Goal: Task Accomplishment & Management: Manage account settings

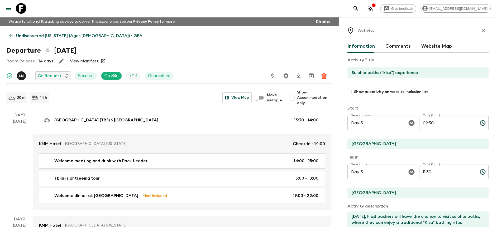
scroll to position [18, 0]
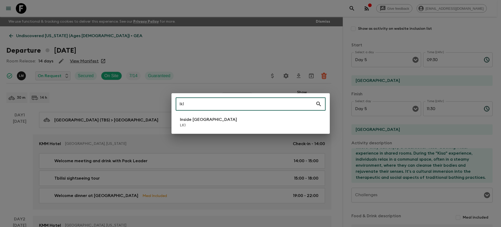
type input "lk1"
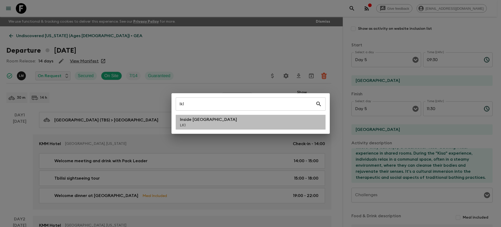
click at [194, 118] on p "Inside [GEOGRAPHIC_DATA]" at bounding box center [208, 120] width 57 height 6
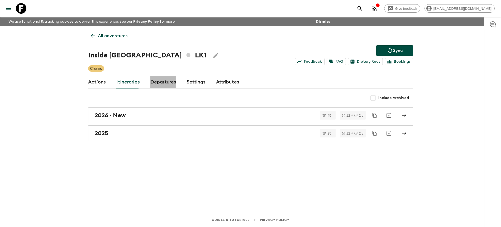
click at [164, 87] on link "Departures" at bounding box center [163, 82] width 26 height 13
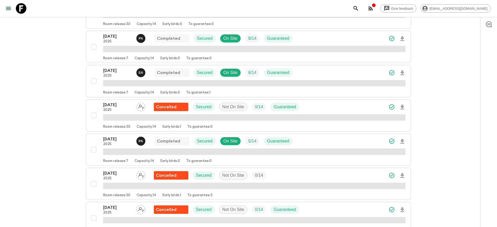
scroll to position [333, 0]
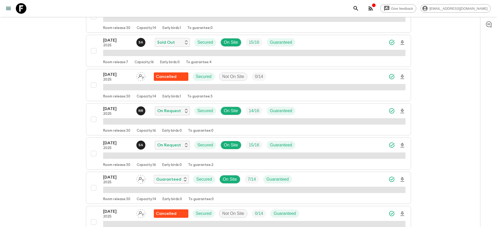
click at [316, 148] on div "[DATE] 2025 S A On Request Secured On Site 15 / 16 Guaranteed" at bounding box center [254, 145] width 302 height 11
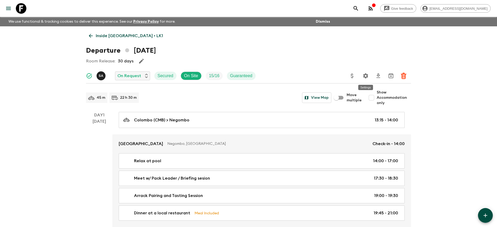
click at [367, 75] on icon "Settings" at bounding box center [365, 75] width 5 height 5
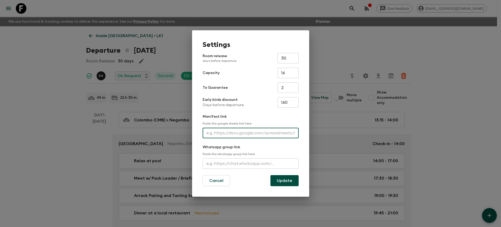
click at [239, 135] on input "text" at bounding box center [250, 133] width 96 height 11
paste input "[URL][DOMAIN_NAME]"
type input "[URL][DOMAIN_NAME]"
click at [278, 181] on button "Update" at bounding box center [284, 180] width 28 height 11
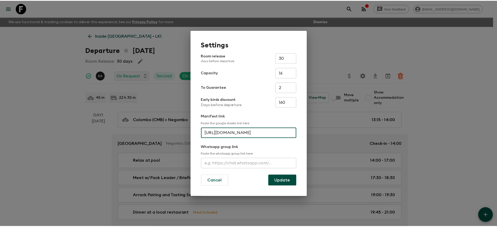
scroll to position [0, 0]
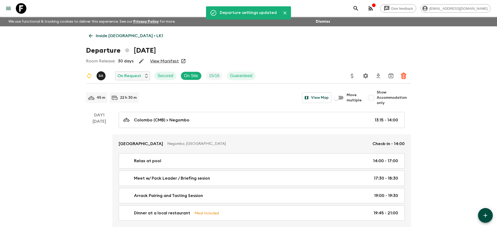
click at [170, 62] on link "View Manifest" at bounding box center [164, 61] width 29 height 5
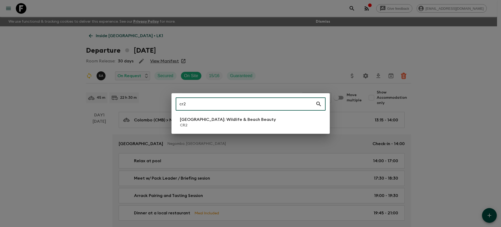
type input "cr2"
click at [236, 117] on p "[GEOGRAPHIC_DATA]: Wildlife & Beach Beauty" at bounding box center [228, 120] width 96 height 6
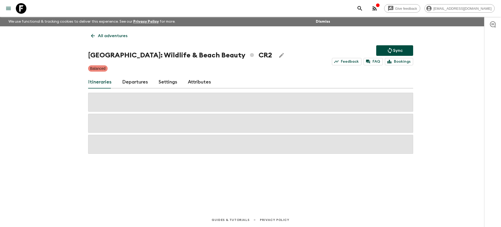
click at [147, 81] on div "Itineraries Departures Settings Attributes" at bounding box center [250, 82] width 325 height 13
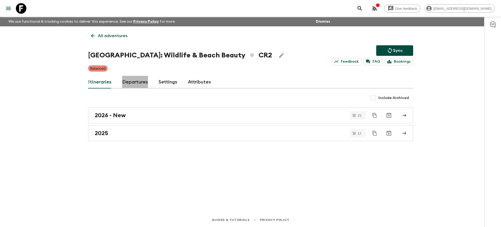
click at [142, 82] on link "Departures" at bounding box center [135, 82] width 26 height 13
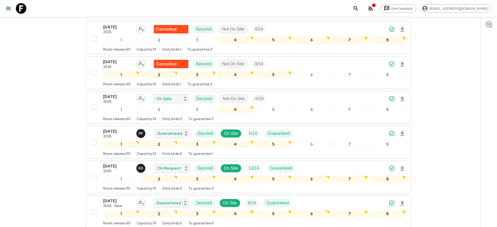
scroll to position [550, 0]
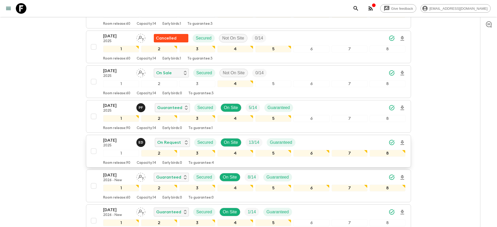
click at [330, 146] on div "[DATE] 2025 E D On Request Secured On Site 13 / 14 Guaranteed" at bounding box center [254, 142] width 302 height 11
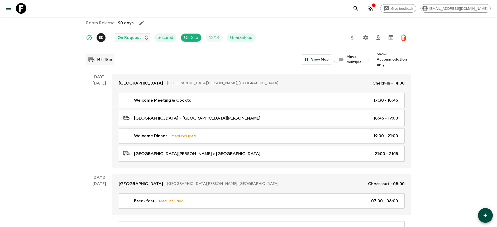
scroll to position [45, 0]
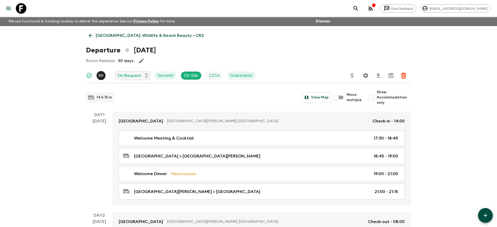
scroll to position [0, 0]
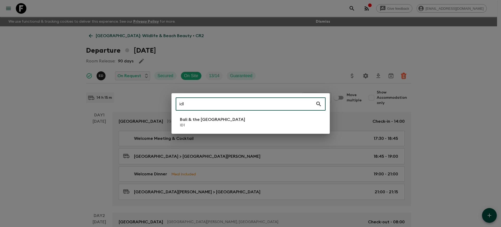
type input "id1"
click at [191, 122] on p "Bali & the [GEOGRAPHIC_DATA]" at bounding box center [212, 120] width 65 height 6
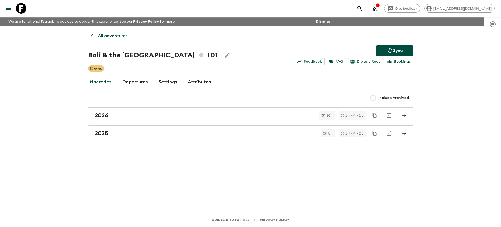
click at [138, 80] on link "Departures" at bounding box center [135, 82] width 26 height 13
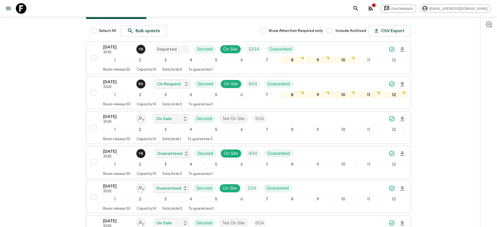
scroll to position [71, 0]
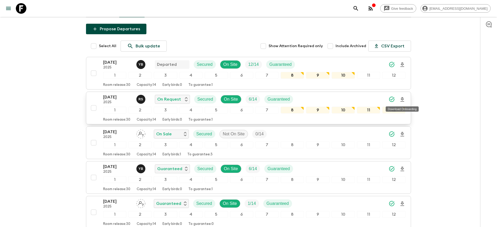
click at [402, 98] on icon "Download Onboarding" at bounding box center [402, 99] width 4 height 4
click at [357, 97] on div "[DATE] 2025 R S On Request Secured On Site 6 / 14 Guaranteed" at bounding box center [254, 99] width 302 height 11
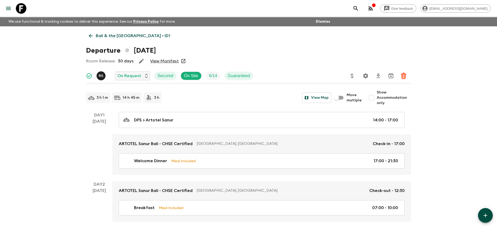
click at [384, 96] on span "Show Accommodation only" at bounding box center [393, 98] width 34 height 16
click at [376, 96] on input "Show Accommodation only" at bounding box center [371, 98] width 11 height 11
checkbox input "true"
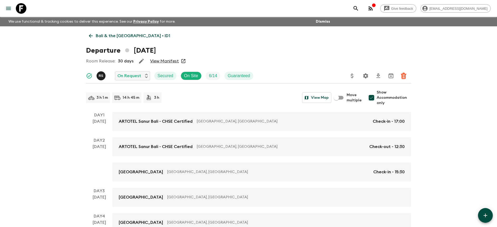
click at [170, 61] on link "View Manifest" at bounding box center [164, 61] width 29 height 5
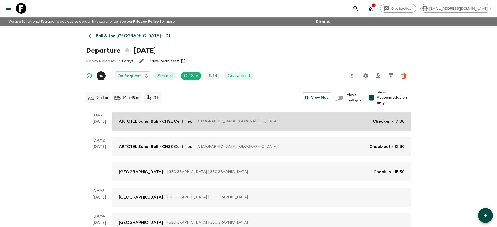
click at [272, 117] on link "ARTOTEL Sanur Bali - CHSE Certified [GEOGRAPHIC_DATA], [GEOGRAPHIC_DATA] Check-…" at bounding box center [261, 121] width 298 height 19
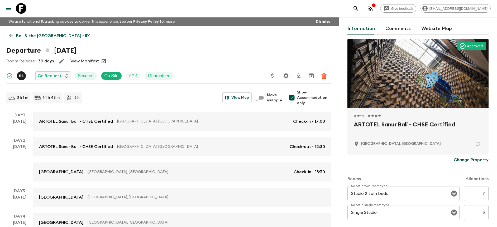
scroll to position [57, 0]
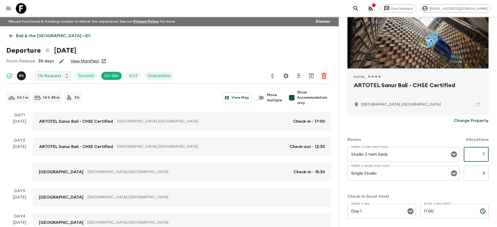
click at [479, 156] on input "7" at bounding box center [475, 154] width 25 height 15
drag, startPoint x: 479, startPoint y: 154, endPoint x: 489, endPoint y: 153, distance: 9.8
click at [486, 154] on div "Accommodation Information Comments Website Map Approved Hotel 1 Star 2 Stars 3 …" at bounding box center [418, 130] width 158 height 227
type input "5"
drag, startPoint x: 474, startPoint y: 171, endPoint x: 503, endPoint y: 176, distance: 29.5
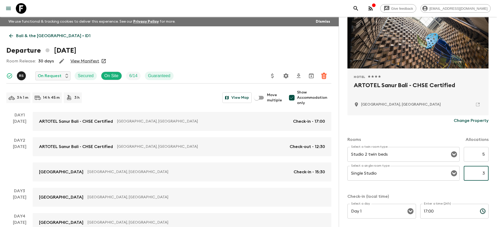
type input "0"
click at [466, 202] on div "Check-in (local time) Select a day Day 1 Select a day ​ Enter a time (24h) 17:0…" at bounding box center [417, 228] width 141 height 69
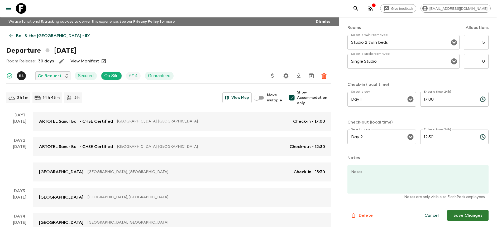
click at [463, 218] on button "Save Changes" at bounding box center [467, 215] width 41 height 11
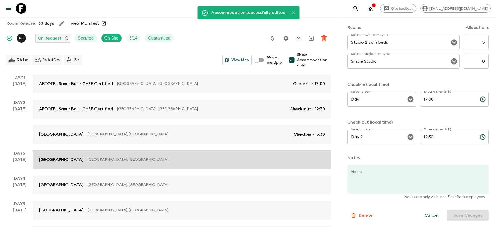
scroll to position [38, 0]
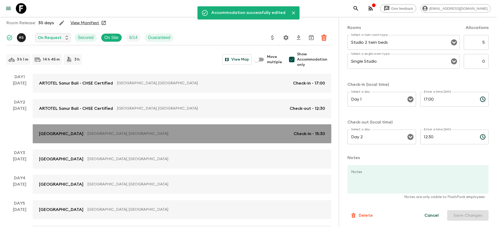
click at [200, 136] on p "[GEOGRAPHIC_DATA], [GEOGRAPHIC_DATA]" at bounding box center [189, 133] width 202 height 5
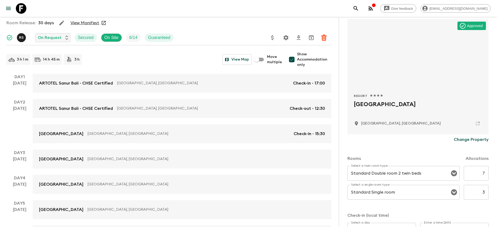
scroll to position [138, 0]
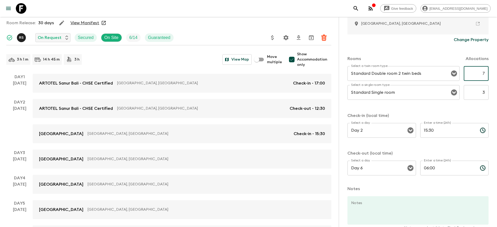
drag, startPoint x: 482, startPoint y: 75, endPoint x: 498, endPoint y: 75, distance: 15.6
type input "5"
drag, startPoint x: 474, startPoint y: 92, endPoint x: 493, endPoint y: 97, distance: 19.4
click at [490, 97] on div "Accommodation Information Comments Website Map Approved Resort 1 Star 2 Stars 3…" at bounding box center [418, 130] width 158 height 227
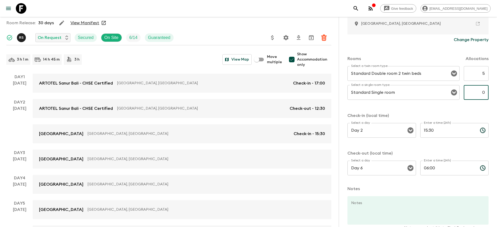
type input "0"
click at [476, 113] on p "Check-in (local time)" at bounding box center [417, 116] width 141 height 6
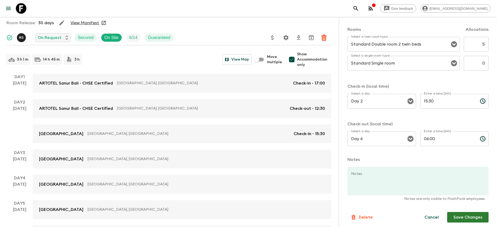
scroll to position [169, 0]
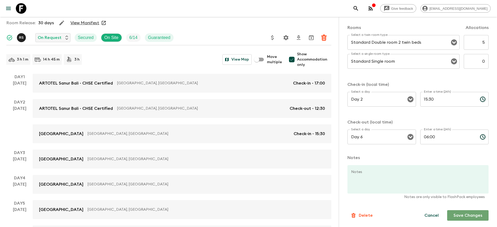
click at [456, 214] on button "Save Changes" at bounding box center [467, 215] width 41 height 11
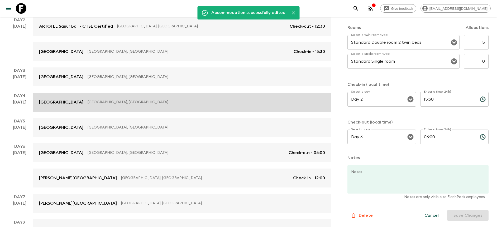
scroll to position [146, 0]
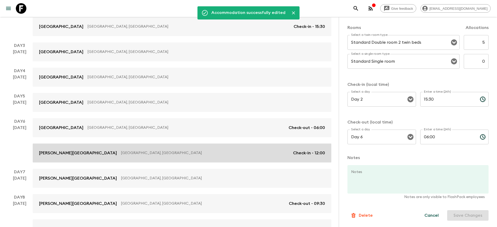
click at [158, 153] on p "[GEOGRAPHIC_DATA], [GEOGRAPHIC_DATA]" at bounding box center [205, 153] width 168 height 5
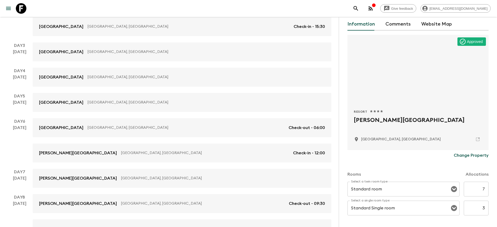
scroll to position [59, 0]
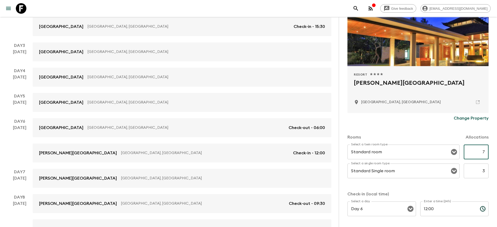
drag, startPoint x: 475, startPoint y: 154, endPoint x: 496, endPoint y: 152, distance: 21.2
click at [488, 152] on div "Accommodation Information Comments Website Map Approved Resort 1 Star 2 Stars 3…" at bounding box center [418, 130] width 158 height 227
type input "5"
click at [496, 172] on html "Give feedback [PERSON_NAME][EMAIL_ADDRESS][DOMAIN_NAME] We use functional & tra…" at bounding box center [248, 124] width 497 height 540
type input "0"
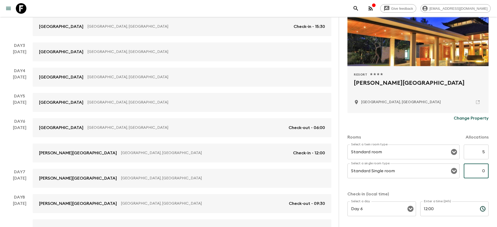
click at [468, 191] on p "Check-in (local time)" at bounding box center [417, 194] width 141 height 6
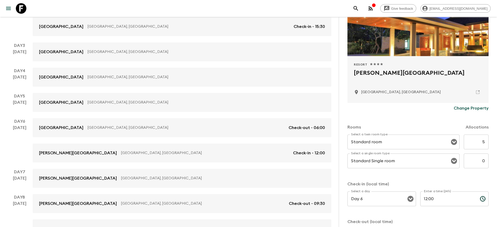
scroll to position [169, 0]
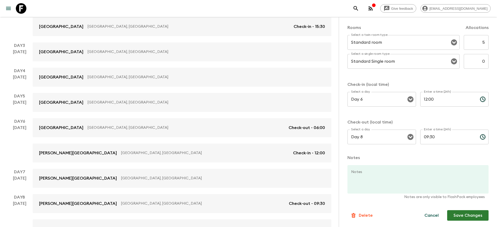
click at [479, 217] on button "Save Changes" at bounding box center [467, 215] width 41 height 11
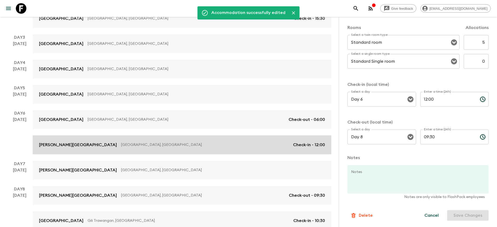
scroll to position [257, 0]
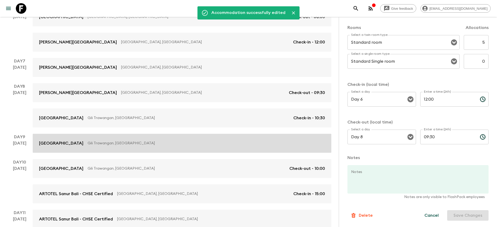
click at [201, 144] on p "Gili Trawangan, [GEOGRAPHIC_DATA]" at bounding box center [204, 143] width 233 height 5
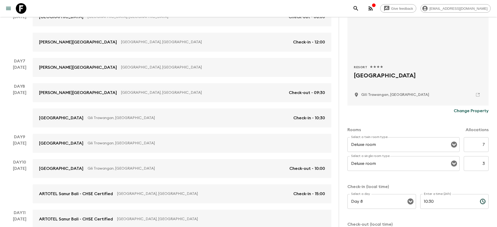
scroll to position [40, 0]
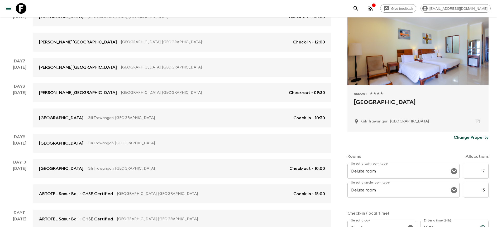
drag, startPoint x: 474, startPoint y: 170, endPoint x: 499, endPoint y: 176, distance: 25.5
click at [496, 176] on html "Give feedback [PERSON_NAME][EMAIL_ADDRESS][DOMAIN_NAME] We use functional & tra…" at bounding box center [248, 13] width 497 height 540
type input "5"
drag, startPoint x: 473, startPoint y: 193, endPoint x: 496, endPoint y: 190, distance: 23.1
click at [496, 190] on div "Accommodation Information Comments Website Map Resort 1 Star 2 Stars 3 Stars 4 …" at bounding box center [418, 130] width 158 height 227
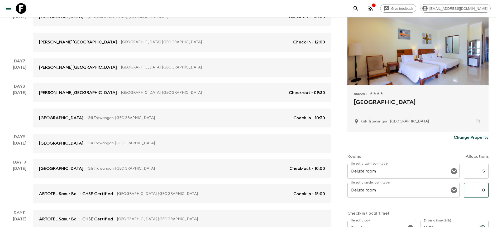
type input "0"
click at [481, 210] on p "Check-in (local time)" at bounding box center [417, 213] width 141 height 6
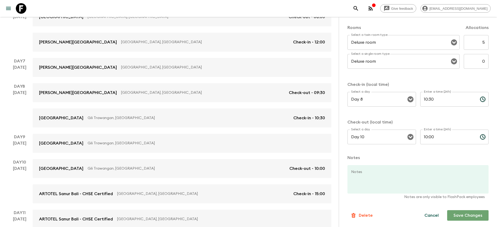
click at [472, 220] on button "Save Changes" at bounding box center [467, 215] width 41 height 11
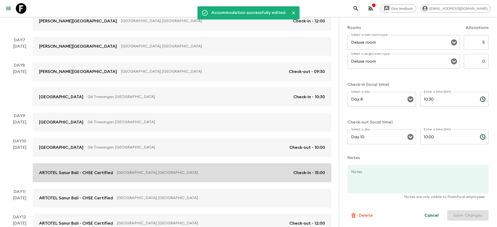
scroll to position [279, 0]
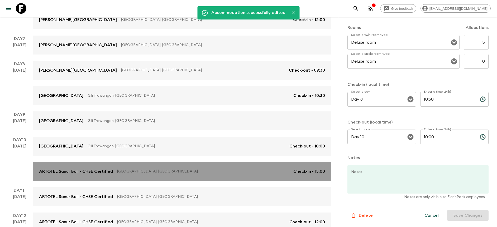
click at [224, 173] on p "[GEOGRAPHIC_DATA], [GEOGRAPHIC_DATA]" at bounding box center [203, 171] width 172 height 5
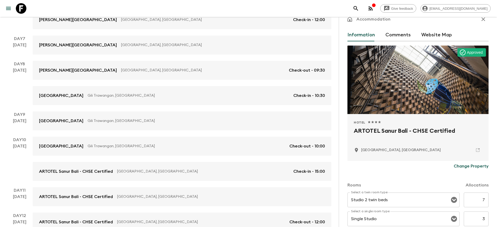
scroll to position [52, 0]
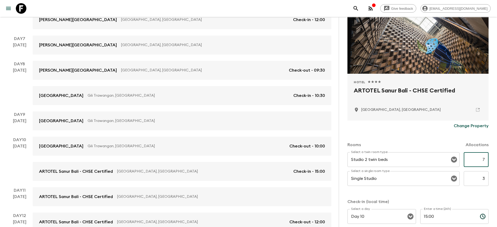
drag, startPoint x: 470, startPoint y: 157, endPoint x: 503, endPoint y: 164, distance: 33.7
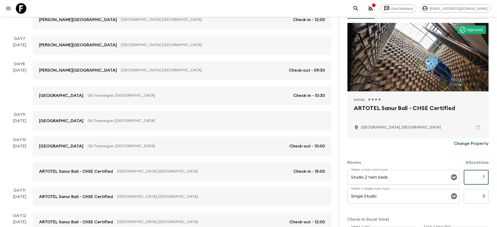
scroll to position [44, 0]
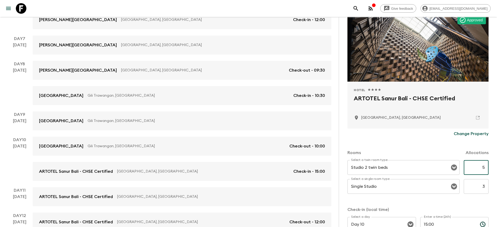
type input "5"
drag, startPoint x: 478, startPoint y: 190, endPoint x: 499, endPoint y: 189, distance: 21.7
type input "0"
click at [457, 203] on div "Rooms Allocations Select a twin room type Studio 2 twin beds Select a twin room…" at bounding box center [417, 207] width 141 height 137
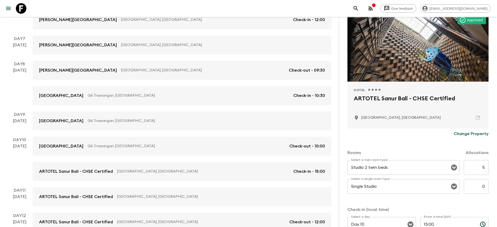
scroll to position [169, 0]
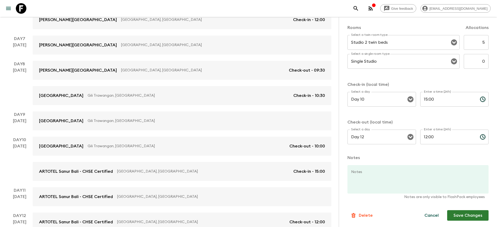
click at [463, 214] on button "Save Changes" at bounding box center [467, 215] width 41 height 11
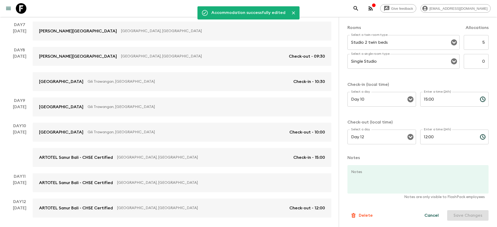
scroll to position [312, 0]
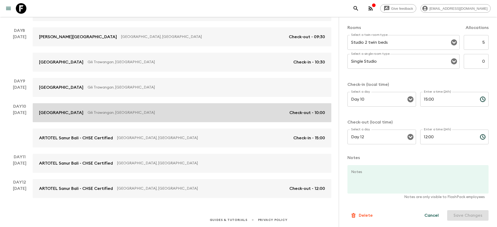
click at [202, 109] on link "[GEOGRAPHIC_DATA] Gili Trawangan [GEOGRAPHIC_DATA], [GEOGRAPHIC_DATA] Check-out…" at bounding box center [182, 112] width 298 height 19
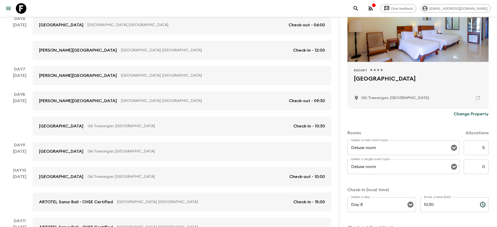
scroll to position [215, 0]
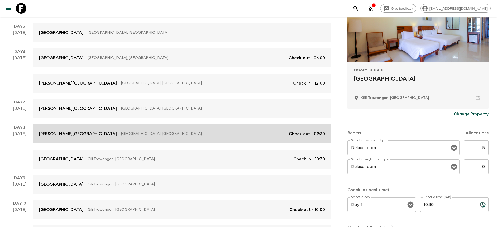
click at [197, 138] on link "[PERSON_NAME][GEOGRAPHIC_DATA], [GEOGRAPHIC_DATA] Check-out - 09:30" at bounding box center [182, 133] width 298 height 19
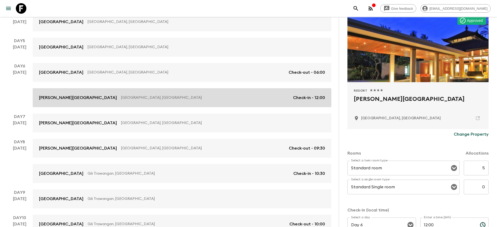
scroll to position [189, 0]
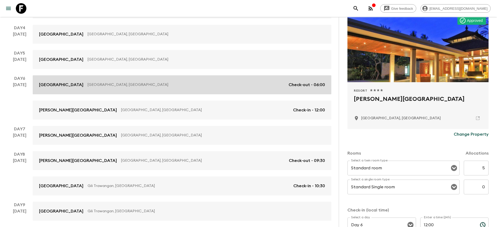
click at [173, 89] on link "[GEOGRAPHIC_DATA], [GEOGRAPHIC_DATA] Check-out - 06:00" at bounding box center [182, 84] width 298 height 19
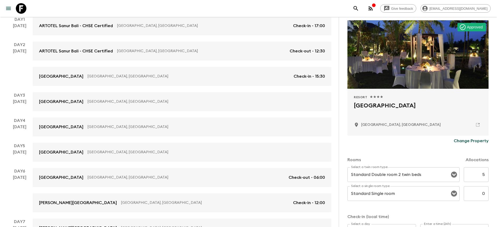
scroll to position [95, 0]
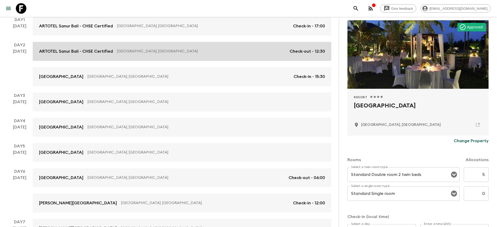
click at [188, 57] on link "ARTOTEL Sanur Bali - CHSE Certified [GEOGRAPHIC_DATA], [GEOGRAPHIC_DATA] Check-…" at bounding box center [182, 51] width 298 height 19
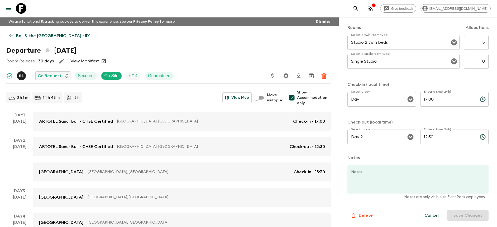
click at [60, 62] on icon "button" at bounding box center [61, 61] width 5 height 5
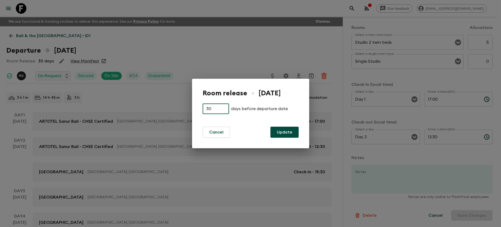
drag, startPoint x: 218, startPoint y: 110, endPoint x: 187, endPoint y: 105, distance: 31.2
click at [211, 108] on input "30" at bounding box center [215, 109] width 26 height 11
drag, startPoint x: 214, startPoint y: 109, endPoint x: 197, endPoint y: 105, distance: 16.6
click at [197, 105] on div "Room release • [DATE] 30 ​ days before departure date Cancel Update" at bounding box center [250, 114] width 117 height 70
type input "7"
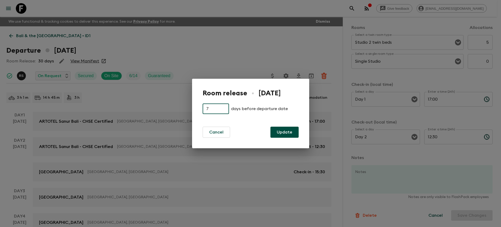
click at [277, 129] on button "Update" at bounding box center [284, 132] width 28 height 11
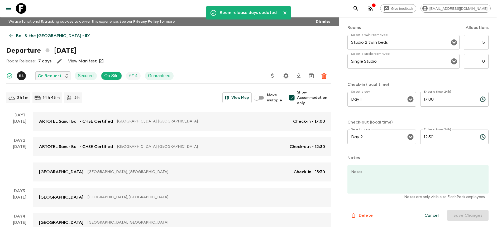
click at [231, 54] on div "Departure [DATE]" at bounding box center [168, 50] width 325 height 11
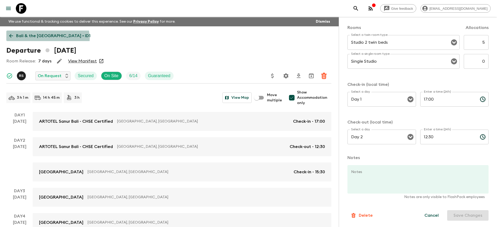
click at [47, 38] on p "Bali & the [GEOGRAPHIC_DATA] • ID1" at bounding box center [53, 36] width 74 height 6
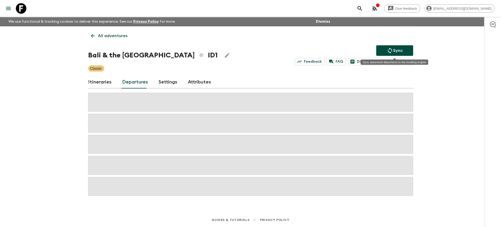
click at [389, 49] on icon "Sync adventure departures to the booking engine" at bounding box center [389, 50] width 6 height 6
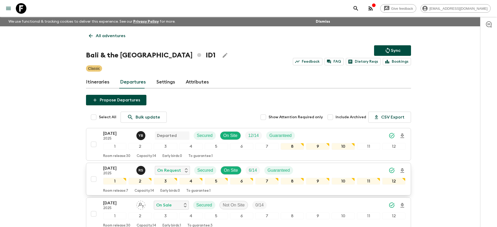
click at [336, 170] on div "[DATE] 2025 R S On Request Secured On Site 6 / 14 Guaranteed" at bounding box center [254, 170] width 302 height 11
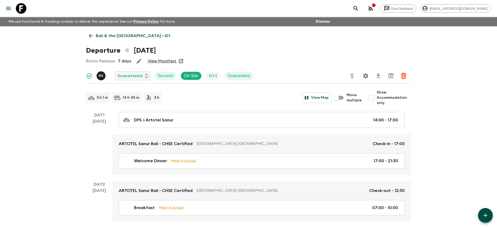
click at [21, 8] on icon at bounding box center [21, 8] width 11 height 11
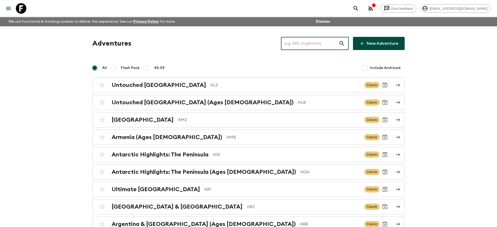
click at [316, 45] on input "text" at bounding box center [310, 43] width 58 height 15
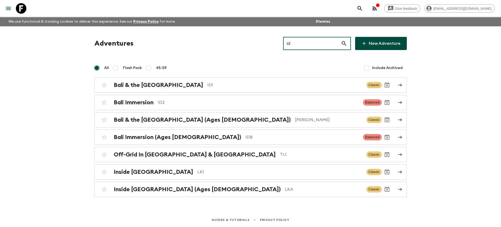
type input "id1"
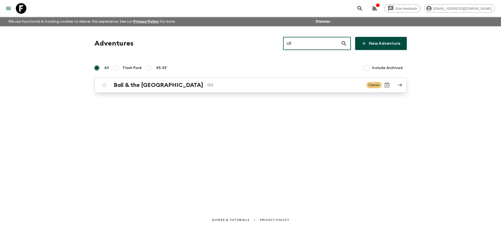
click at [219, 84] on p "ID1" at bounding box center [284, 85] width 155 height 6
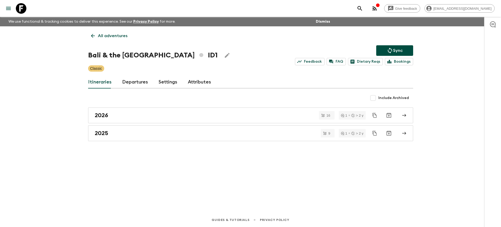
click at [124, 83] on link "Departures" at bounding box center [135, 82] width 26 height 13
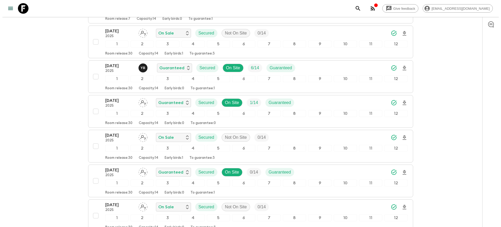
scroll to position [173, 0]
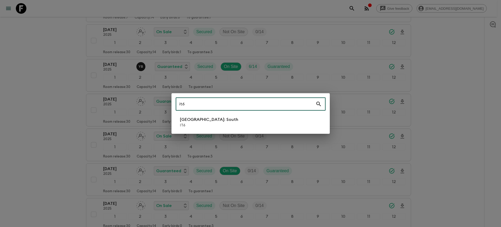
type input "it6"
click at [274, 128] on li "[GEOGRAPHIC_DATA]: South IT6" at bounding box center [251, 122] width 150 height 15
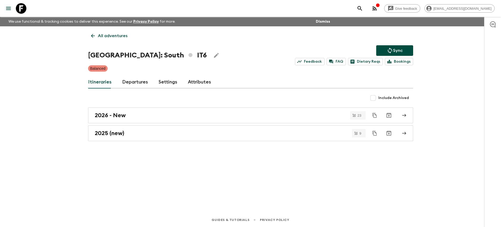
click at [146, 82] on div "Itineraries Departures Settings Attributes" at bounding box center [250, 82] width 325 height 13
click at [146, 82] on link "Departures" at bounding box center [135, 82] width 26 height 13
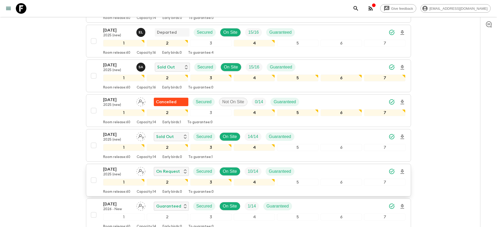
scroll to position [243, 0]
click at [315, 171] on div "[DATE] 2025 (new) On Request Secured On Site 10 / 14 Guaranteed" at bounding box center [254, 171] width 302 height 11
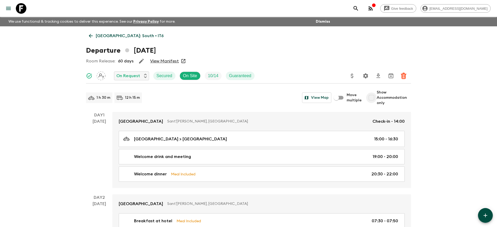
click at [373, 102] on input "Show Accommodation only" at bounding box center [371, 98] width 11 height 11
checkbox input "true"
